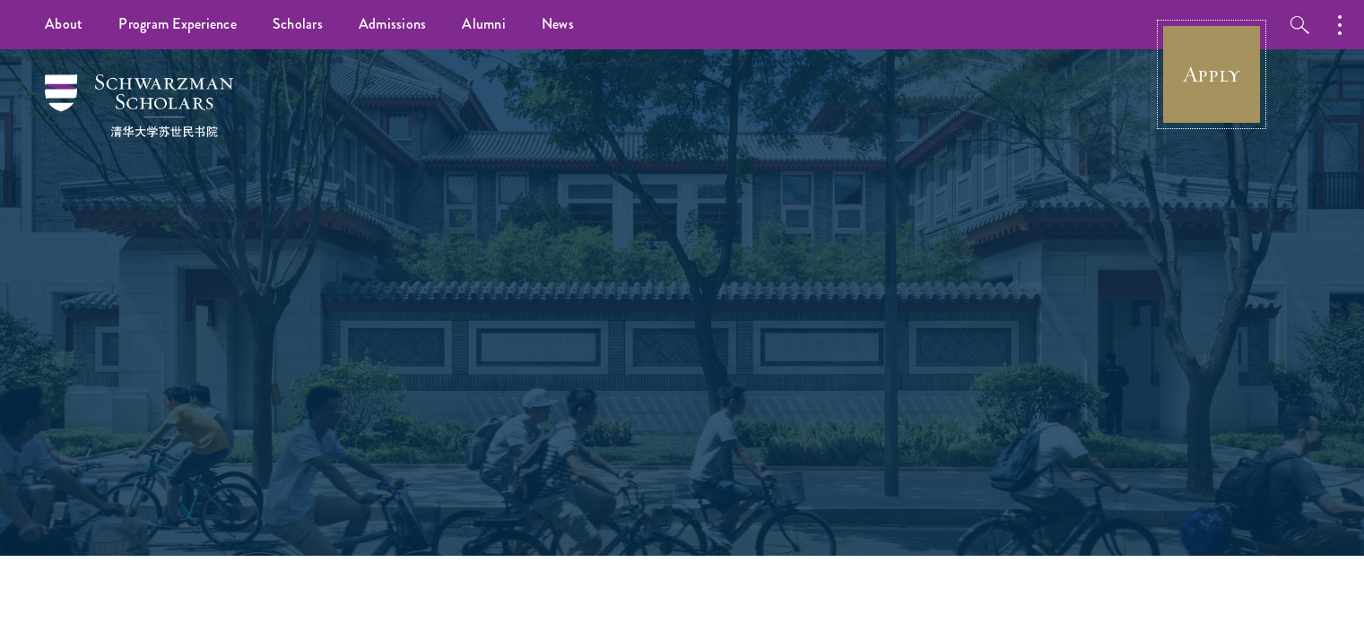
click at [1201, 69] on link "Apply" at bounding box center [1212, 74] width 100 height 100
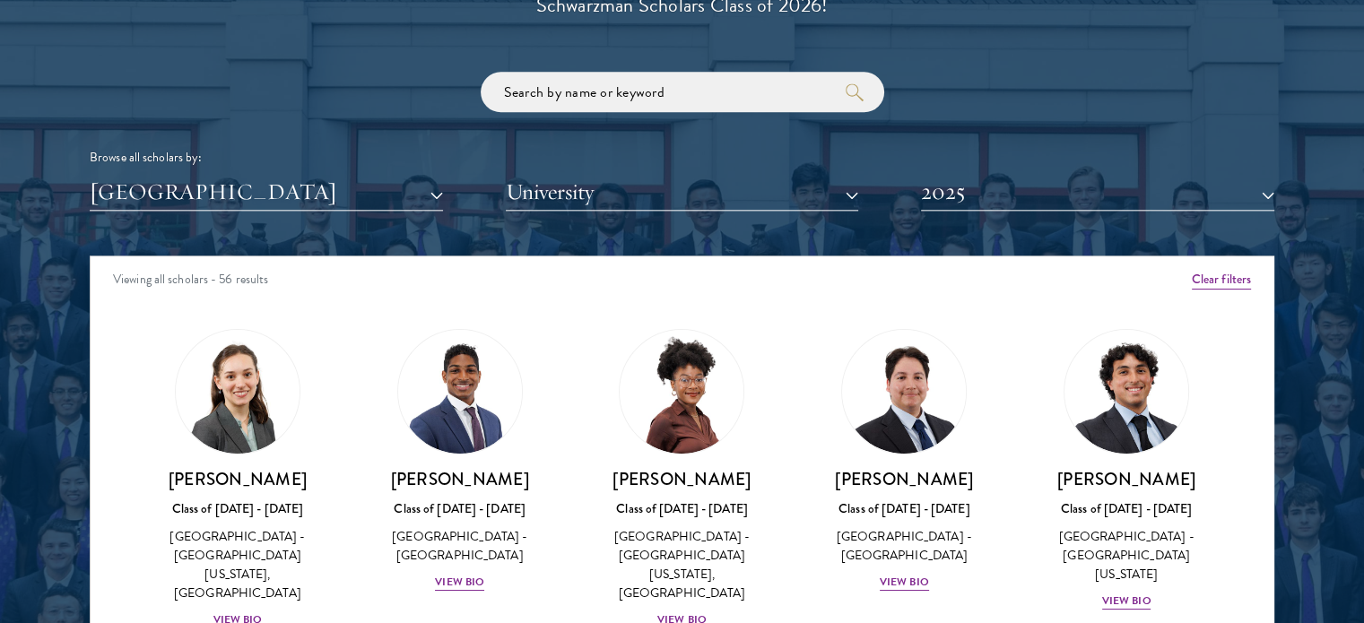
scroll to position [11, 0]
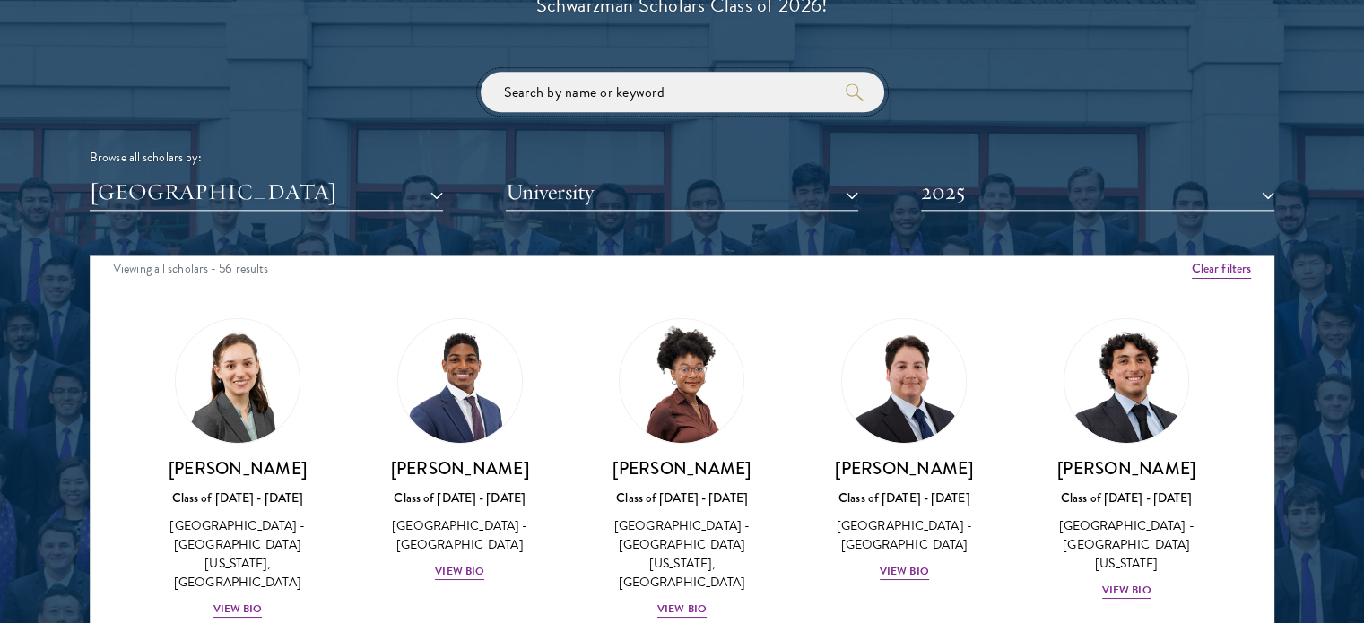
click at [682, 98] on input "search" at bounding box center [683, 92] width 404 height 40
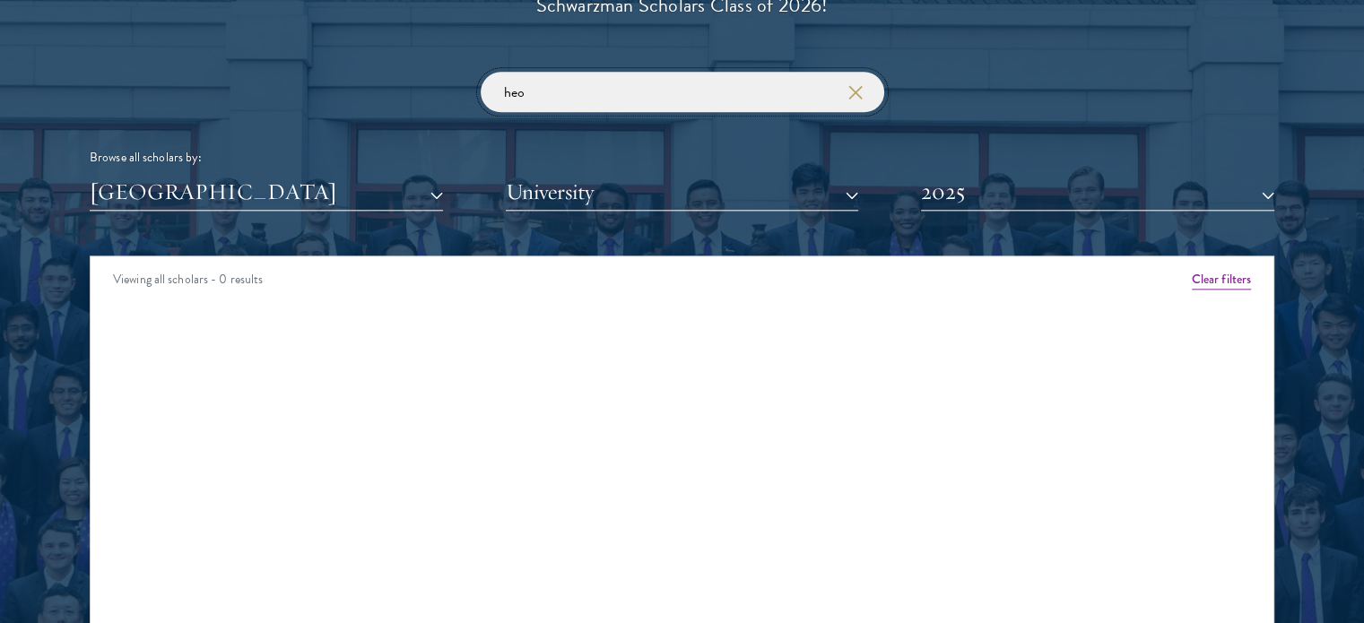
type input "heo"
click at [953, 198] on button "2025" at bounding box center [1097, 192] width 353 height 37
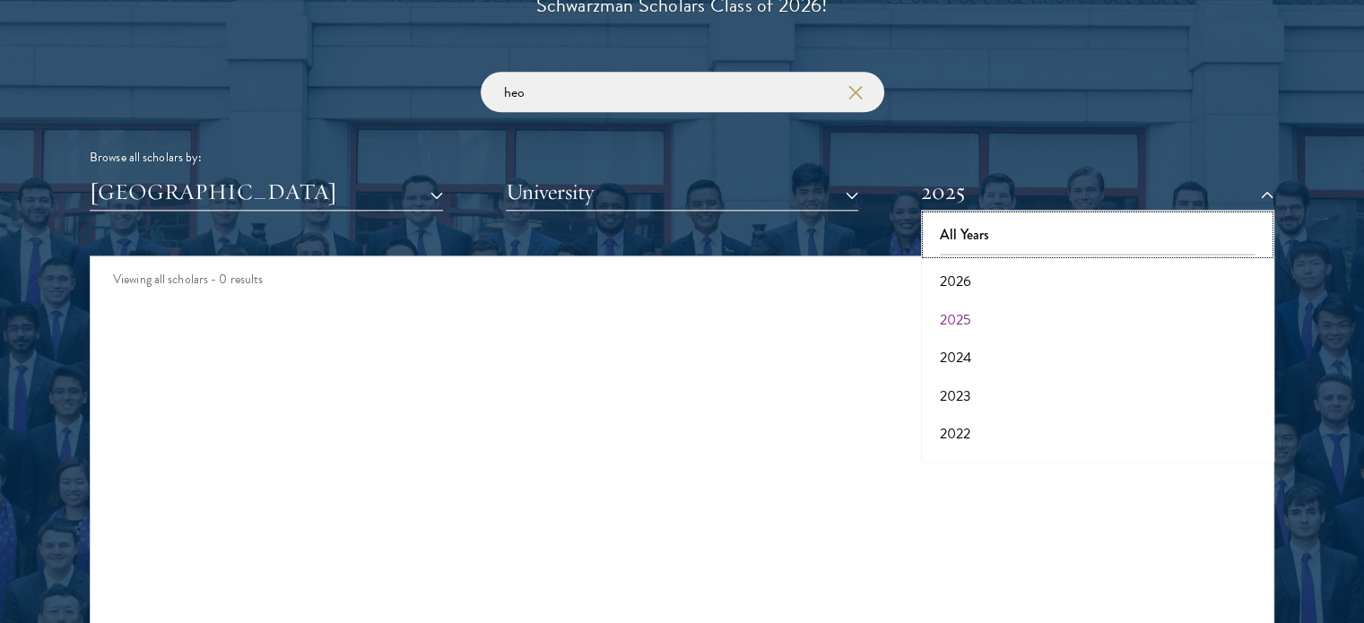
click at [966, 222] on button "All Years" at bounding box center [1098, 235] width 343 height 38
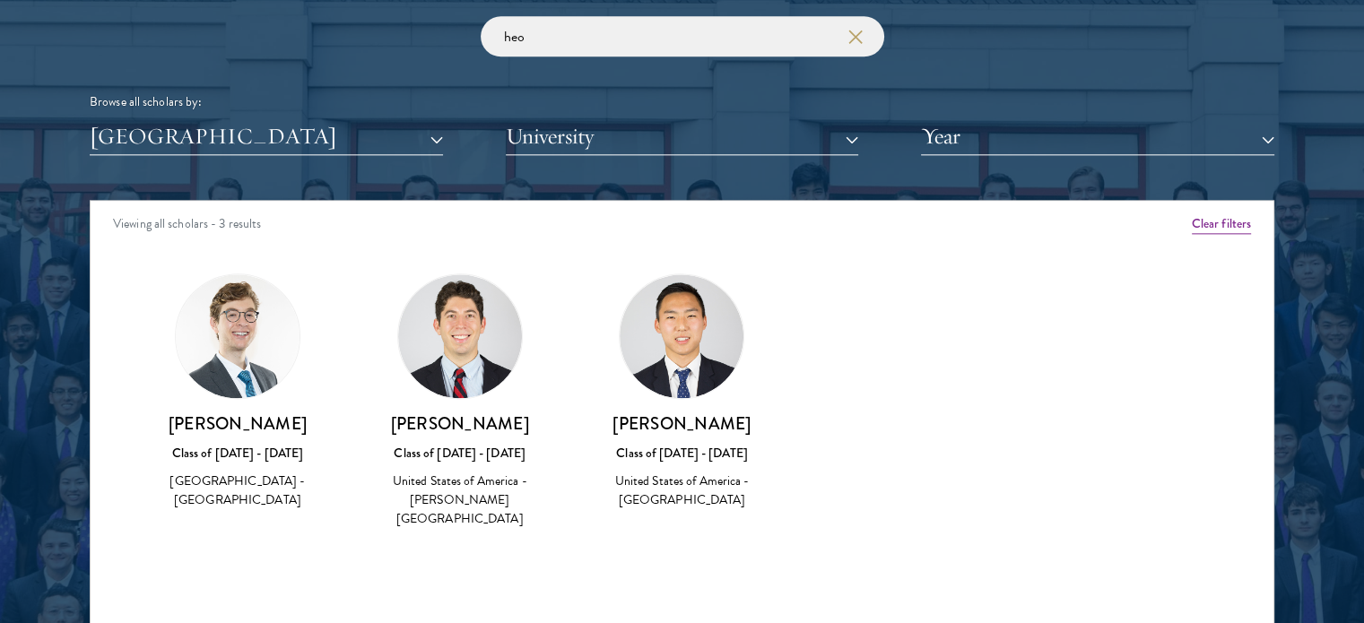
scroll to position [2184, 0]
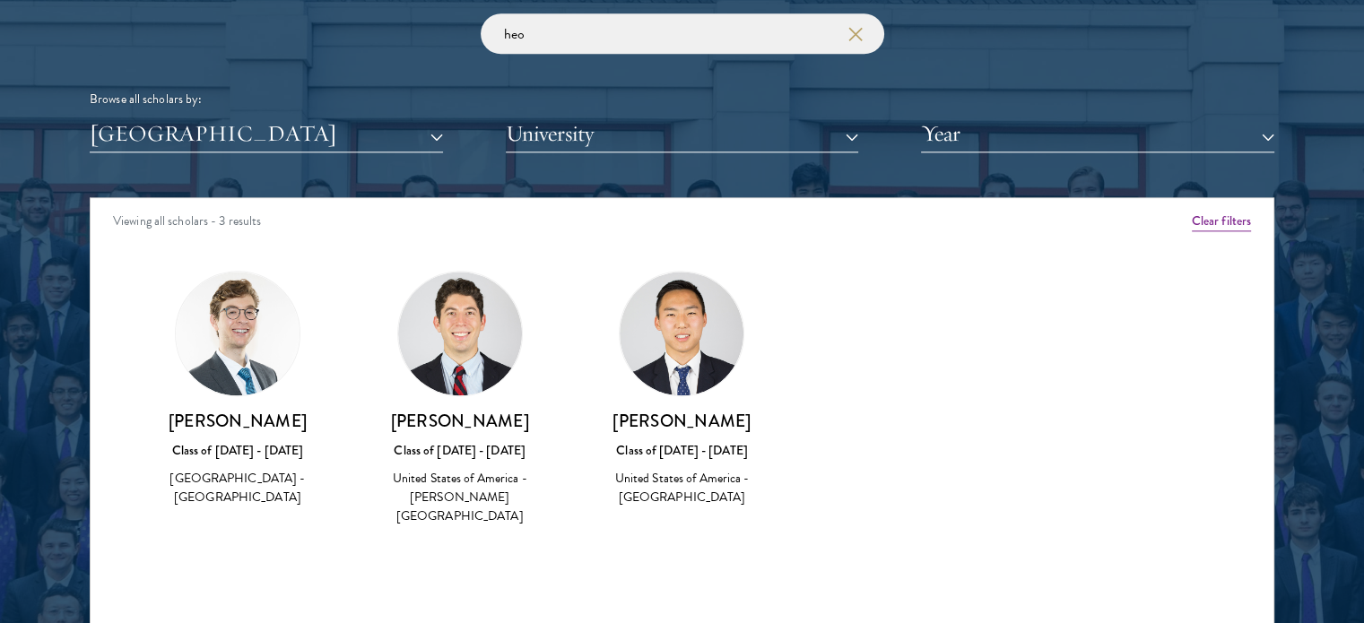
click at [649, 350] on img at bounding box center [682, 334] width 124 height 124
click at [655, 422] on h3 "[PERSON_NAME]" at bounding box center [682, 421] width 187 height 22
copy div "[PERSON_NAME]"
